Goal: Check status: Check status

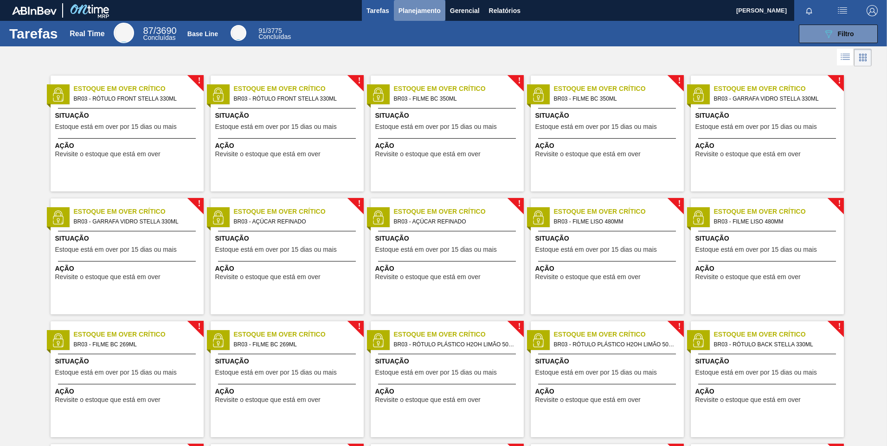
click at [427, 11] on span "Planejamento" at bounding box center [419, 10] width 42 height 11
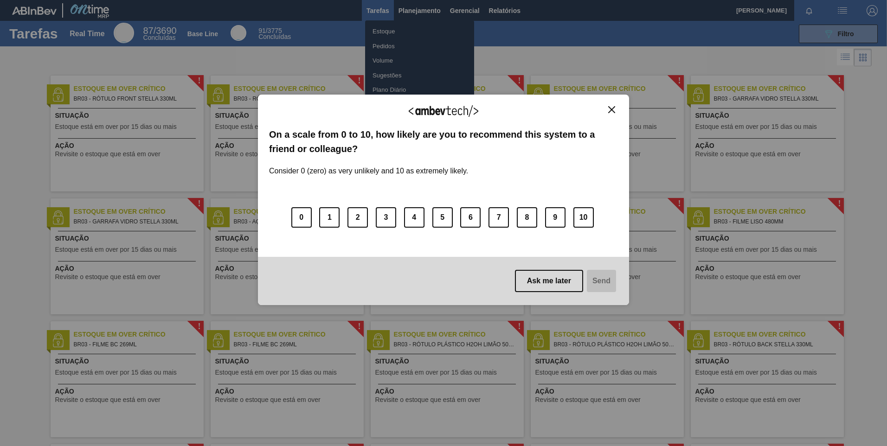
click at [618, 112] on div "We appreciate your feedback! On a scale from 0 to 10, how likely are you to rec…" at bounding box center [443, 200] width 371 height 211
click at [615, 106] on button "Close" at bounding box center [611, 110] width 13 height 8
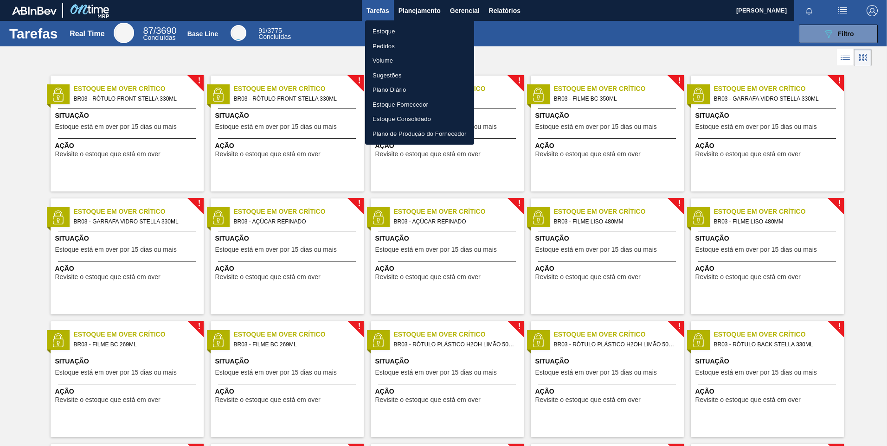
click at [389, 45] on li "Pedidos" at bounding box center [419, 46] width 109 height 15
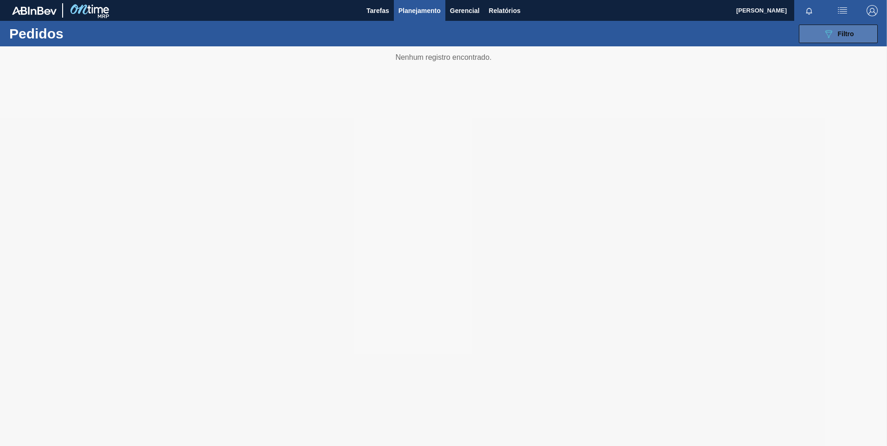
click at [829, 31] on icon "089F7B8B-B2A5-4AFE-B5C0-19BA573D28AC" at bounding box center [828, 33] width 11 height 11
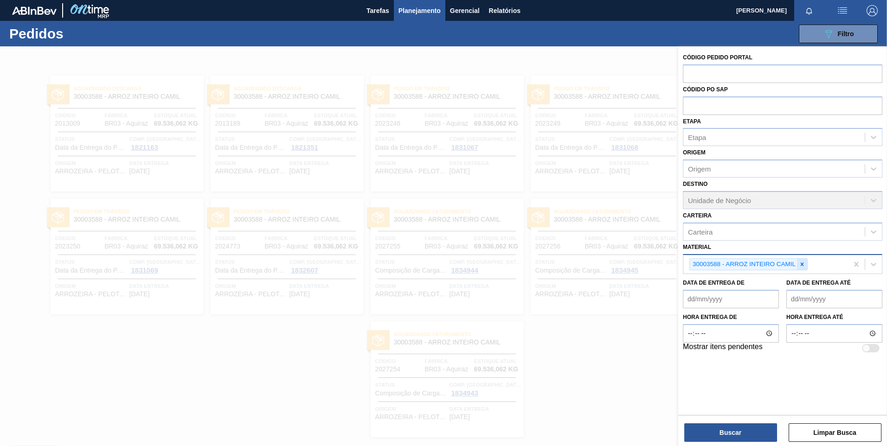
click at [798, 265] on div at bounding box center [802, 265] width 10 height 12
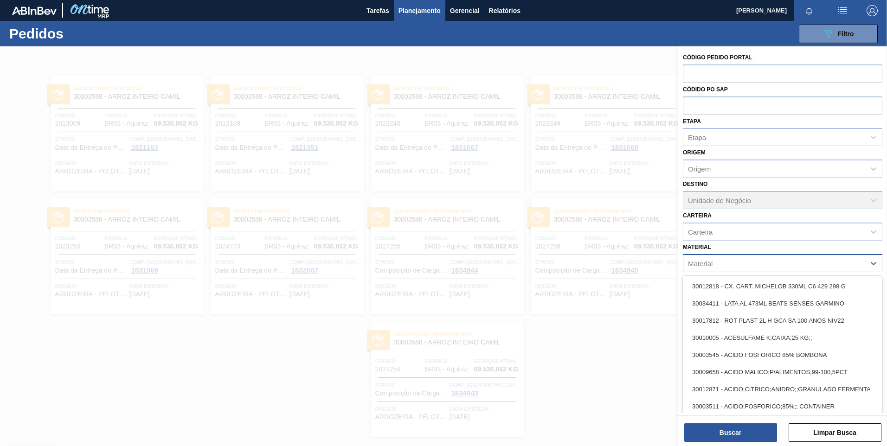
click at [800, 265] on div "Material" at bounding box center [773, 262] width 181 height 13
paste input "30010301"
type input "30010301"
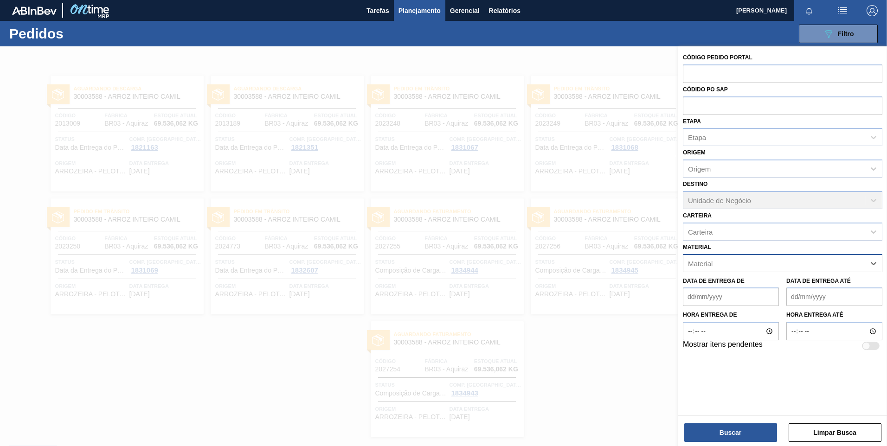
click at [735, 263] on div "Material" at bounding box center [773, 262] width 181 height 13
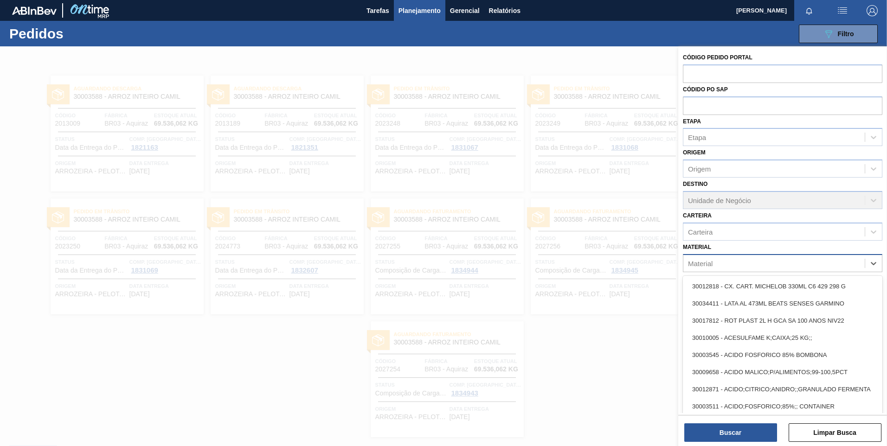
paste input "30010301"
type input "30010301"
paste input "30010301"
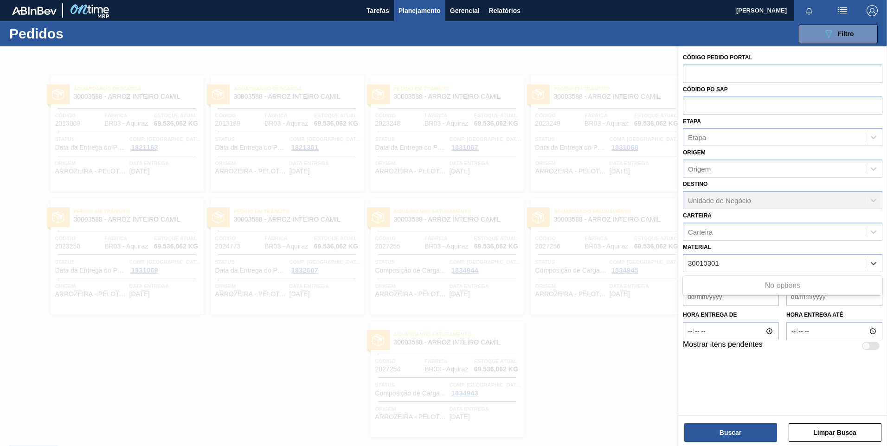
type input "30010301"
click at [219, 444] on div at bounding box center [443, 269] width 887 height 446
